Goal: Task Accomplishment & Management: Manage account settings

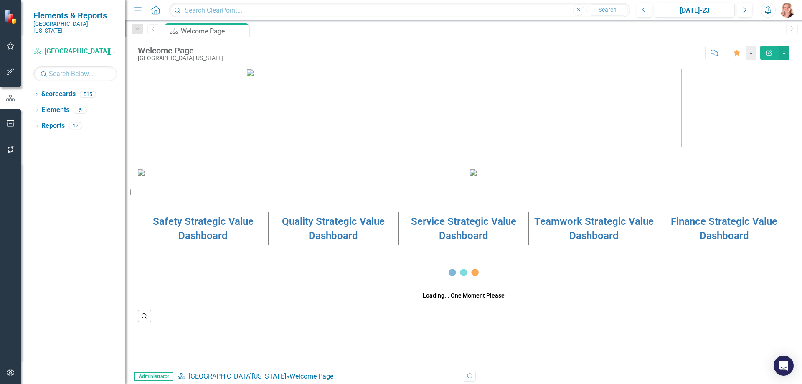
scroll to position [153, 0]
click at [334, 242] on link "Quality Strategic Value Dashboard" at bounding box center [333, 229] width 103 height 26
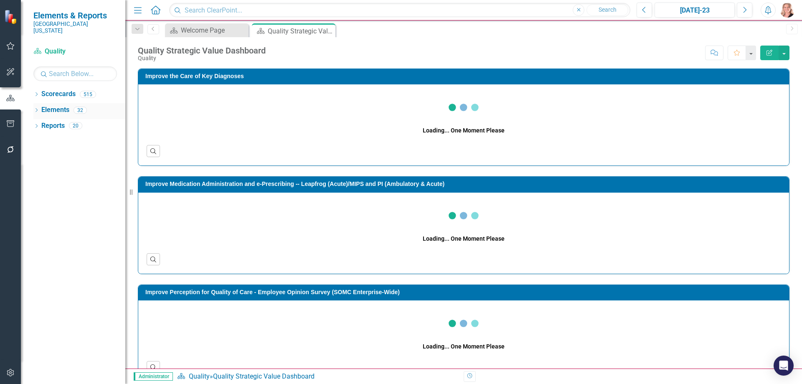
click at [61, 105] on link "Elements" at bounding box center [55, 110] width 28 height 10
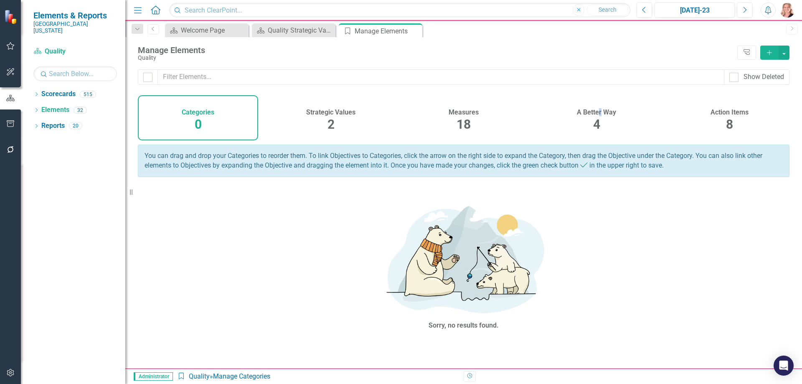
click at [603, 111] on h4 "A Better Way" at bounding box center [596, 113] width 39 height 8
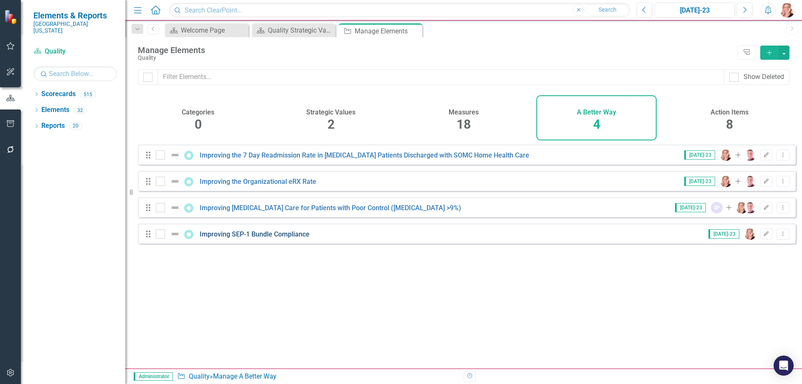
click at [282, 238] on link "Improving SEP-1 Bundle Compliance" at bounding box center [255, 234] width 110 height 8
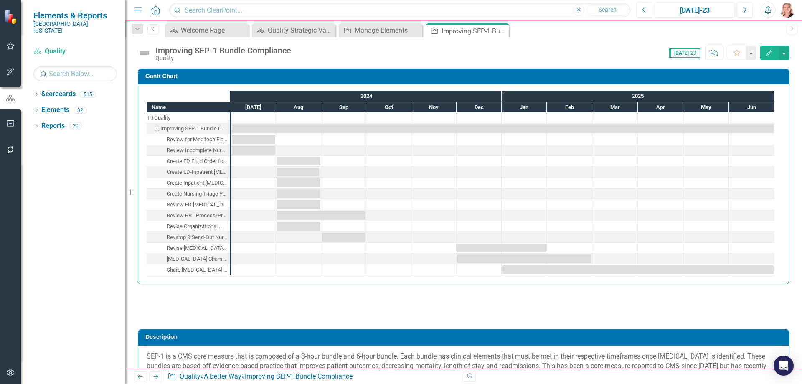
checkbox input "true"
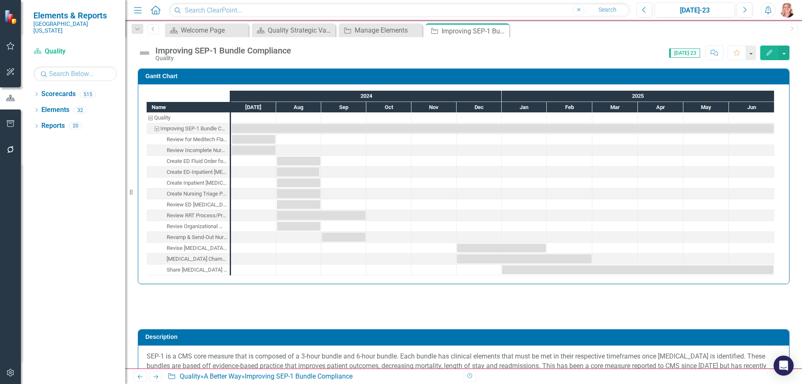
checkbox input "true"
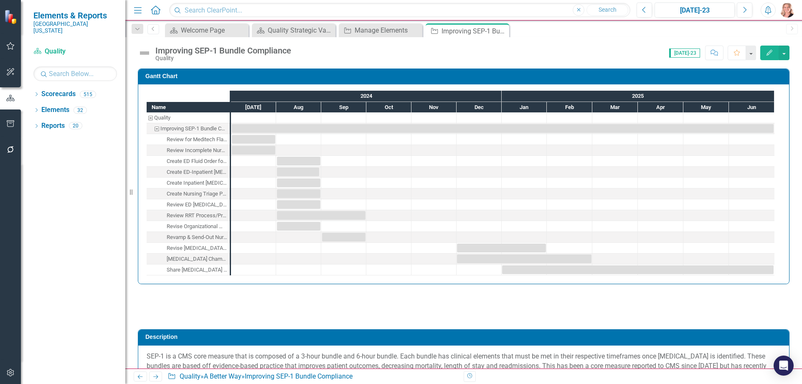
checkbox input "true"
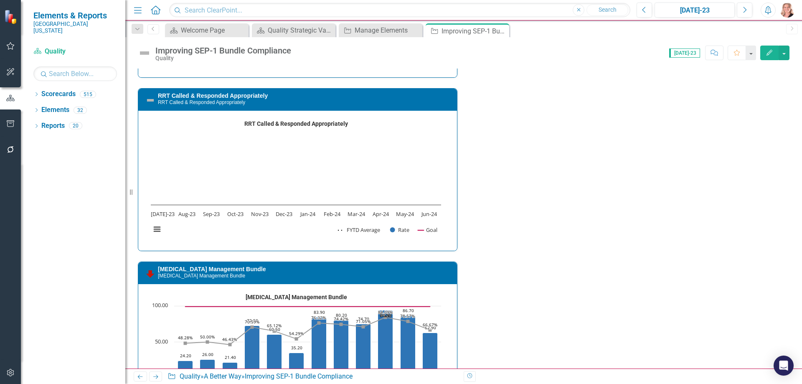
scroll to position [1211, 0]
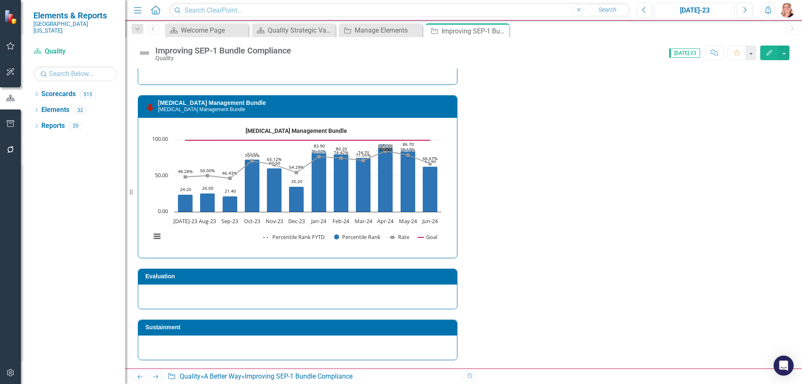
click at [702, 13] on div "[DATE]-23" at bounding box center [695, 10] width 74 height 10
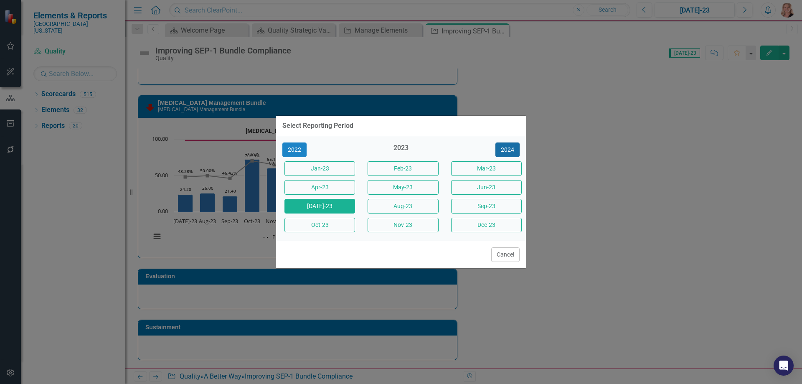
click at [506, 148] on button "2024" at bounding box center [508, 150] width 24 height 15
click at [506, 148] on button "2025" at bounding box center [508, 150] width 24 height 15
click at [496, 183] on button "Jun-25" at bounding box center [486, 187] width 71 height 15
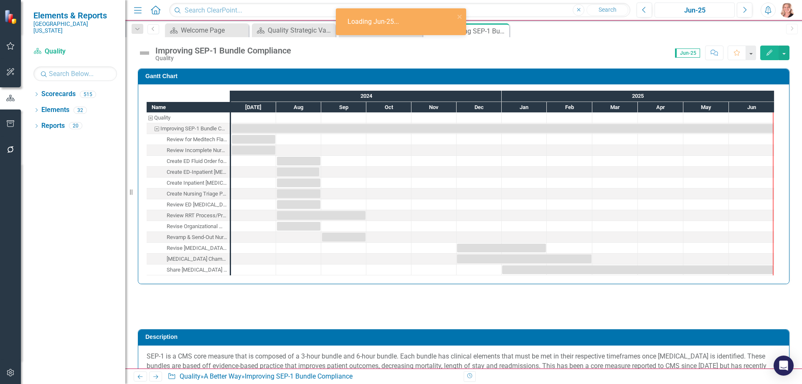
checkbox input "true"
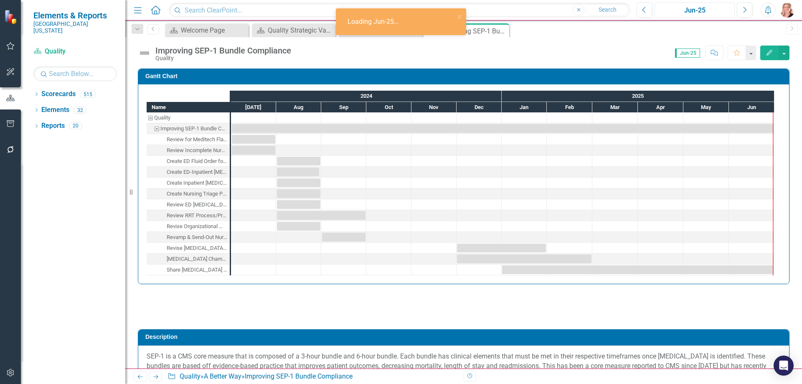
checkbox input "true"
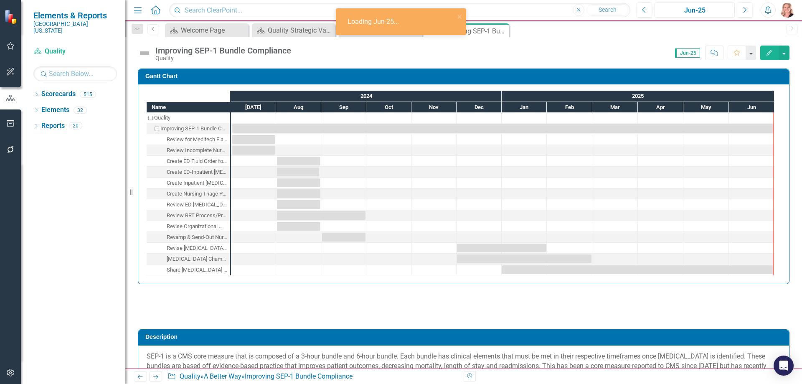
checkbox input "true"
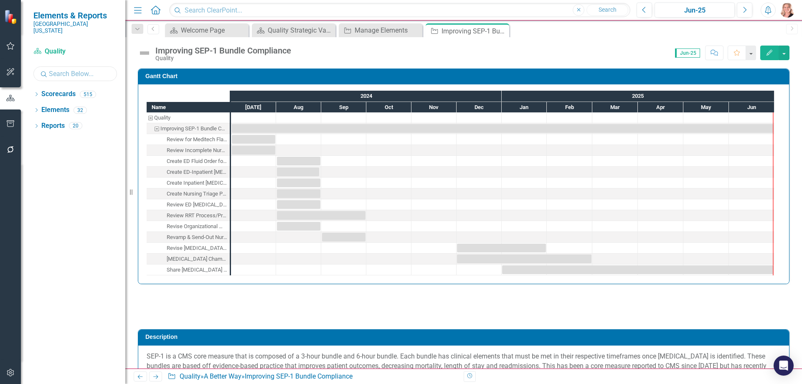
click at [55, 69] on input "text" at bounding box center [75, 73] width 84 height 15
type input "hal"
click at [39, 93] on icon "Dropdown" at bounding box center [36, 95] width 6 height 5
